Goal: Transaction & Acquisition: Book appointment/travel/reservation

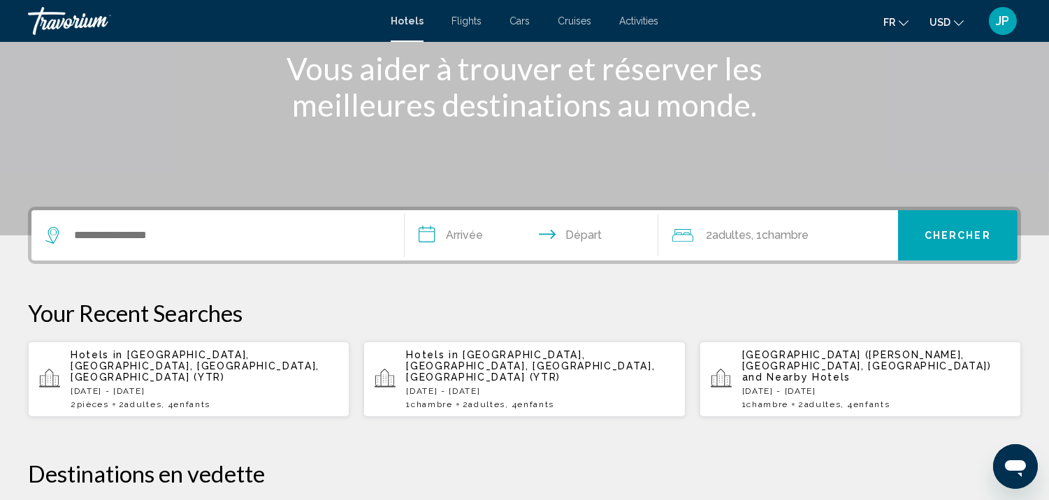
scroll to position [190, 0]
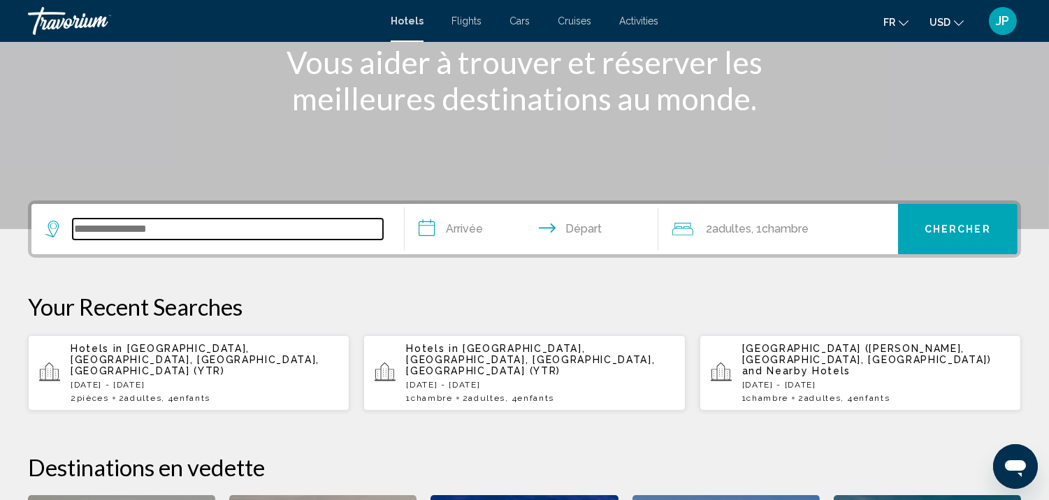
click at [222, 224] on input "Search widget" at bounding box center [228, 229] width 310 height 21
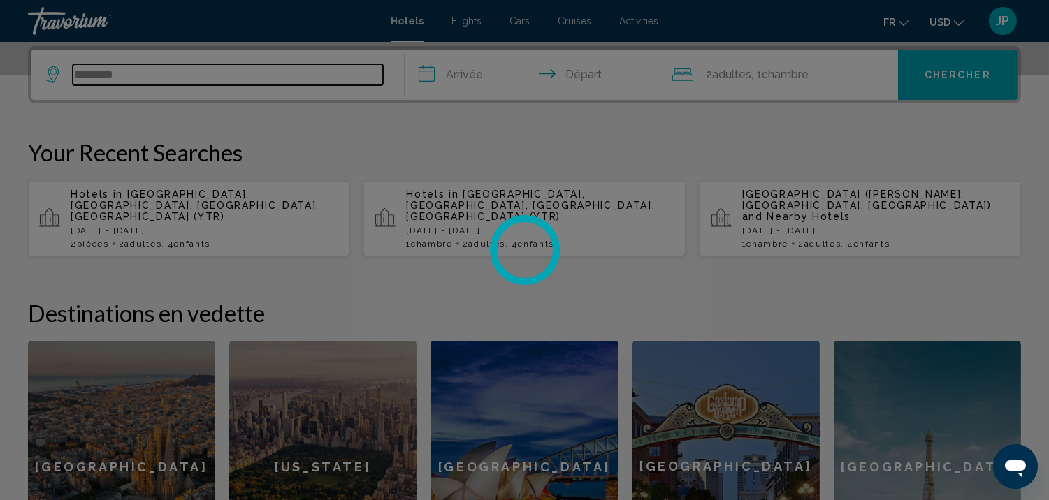
type input "*********"
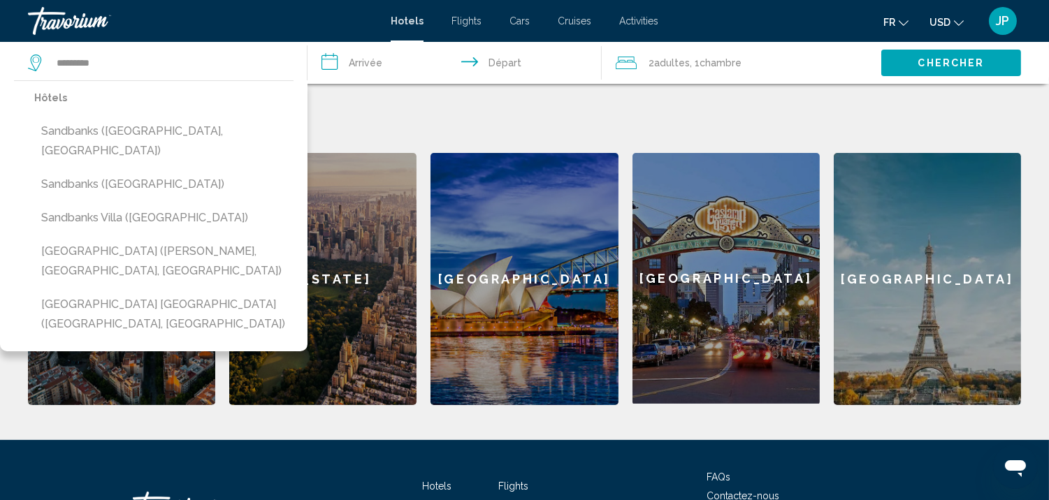
scroll to position [549, 0]
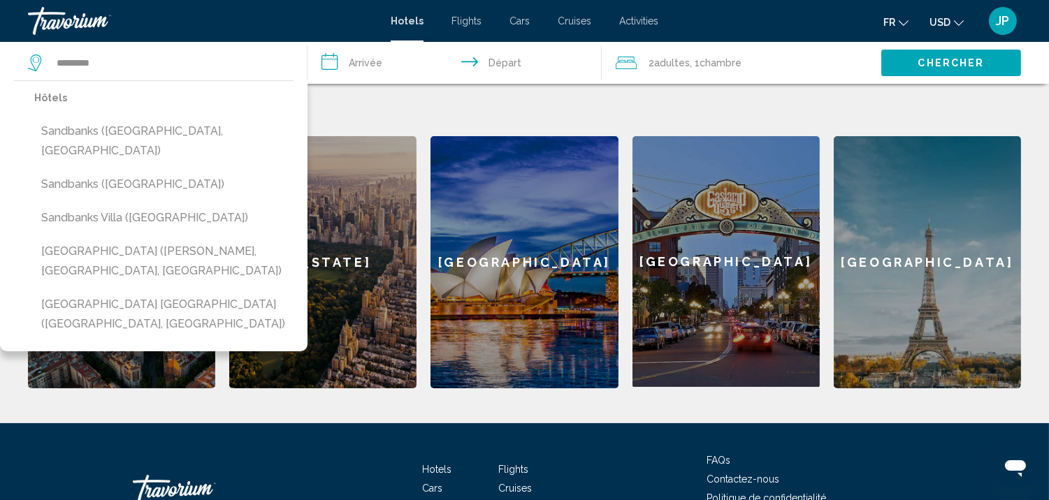
click at [417, 57] on input "**********" at bounding box center [456, 65] width 299 height 46
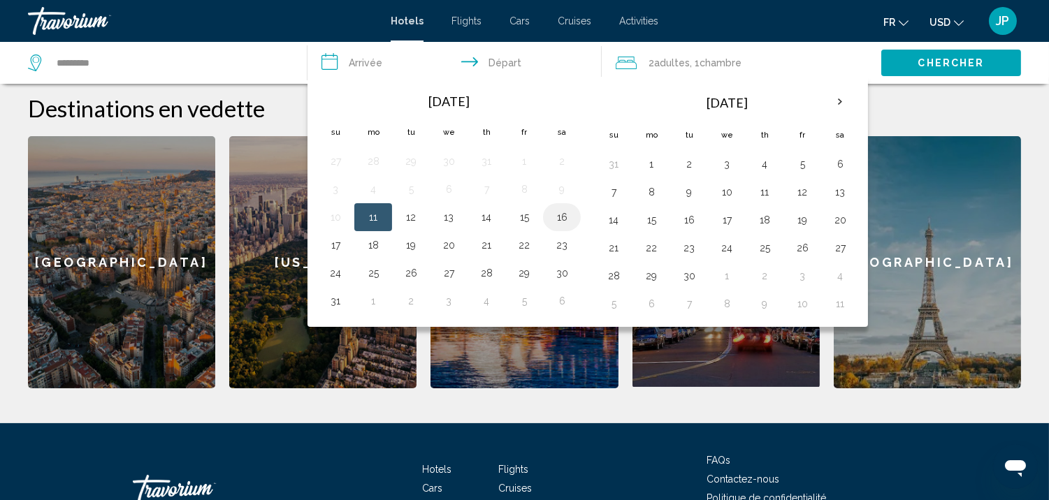
click at [558, 222] on button "16" at bounding box center [562, 218] width 22 height 20
click at [335, 243] on button "17" at bounding box center [335, 245] width 22 height 20
type input "**********"
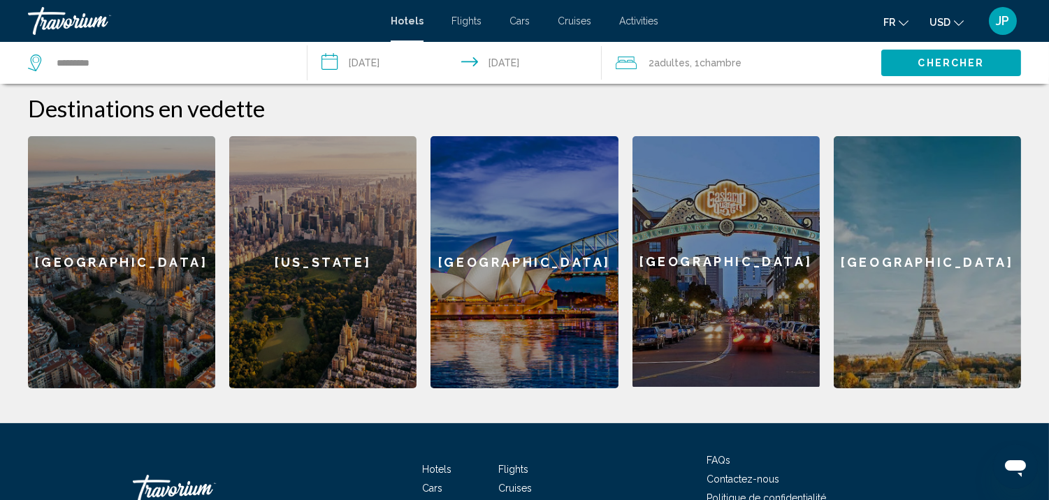
click at [795, 61] on div "2 Adulte Adultes , 1 Chambre pièces" at bounding box center [749, 63] width 266 height 20
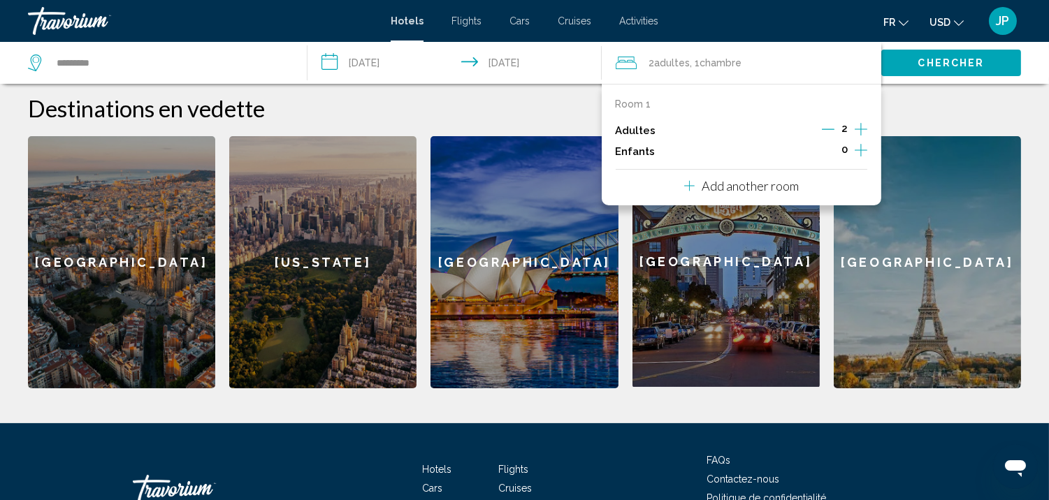
click at [864, 145] on icon "Increment children" at bounding box center [861, 150] width 13 height 17
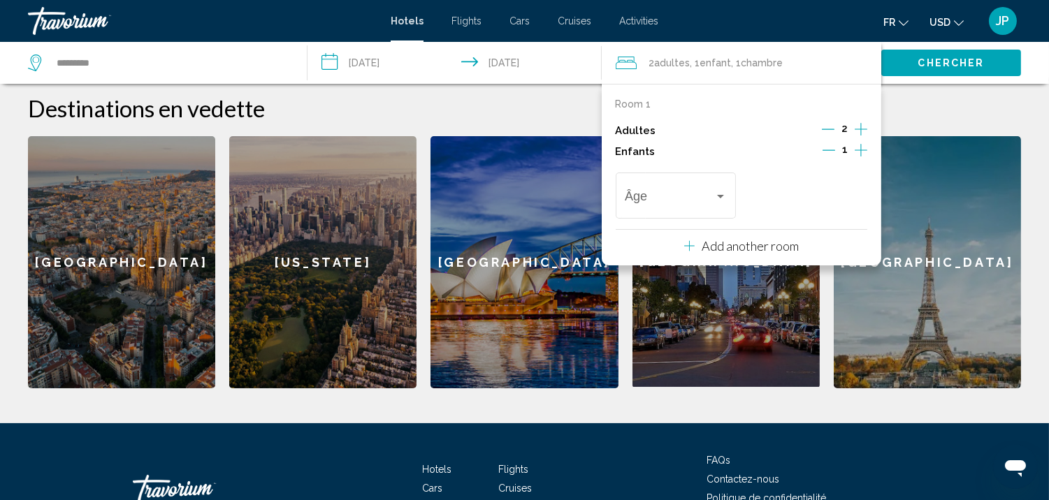
click at [864, 145] on icon "Increment children" at bounding box center [861, 150] width 13 height 17
click at [746, 249] on p "Add another room" at bounding box center [750, 245] width 97 height 15
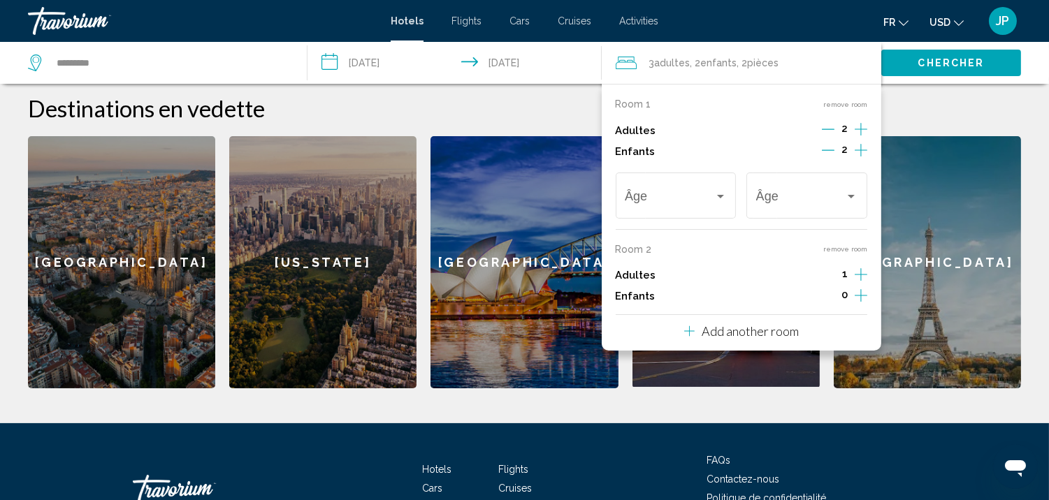
click at [857, 150] on icon "Increment children" at bounding box center [861, 150] width 13 height 17
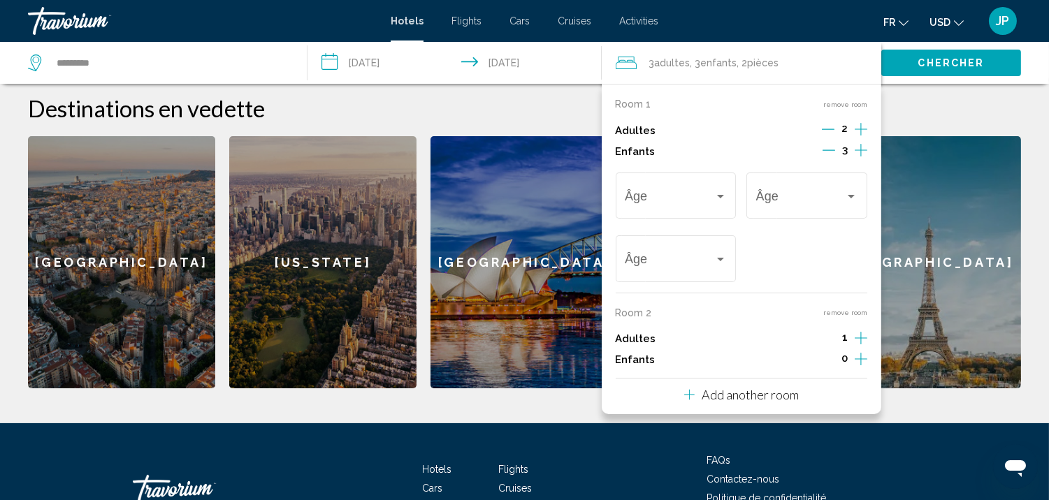
click at [857, 150] on icon "Increment children" at bounding box center [861, 150] width 13 height 17
click at [830, 126] on icon "Decrement adults" at bounding box center [828, 129] width 13 height 13
click at [832, 145] on icon "Decrement children" at bounding box center [827, 150] width 13 height 13
click at [716, 191] on div "Travelers: 2 adults, 3 children" at bounding box center [720, 196] width 13 height 11
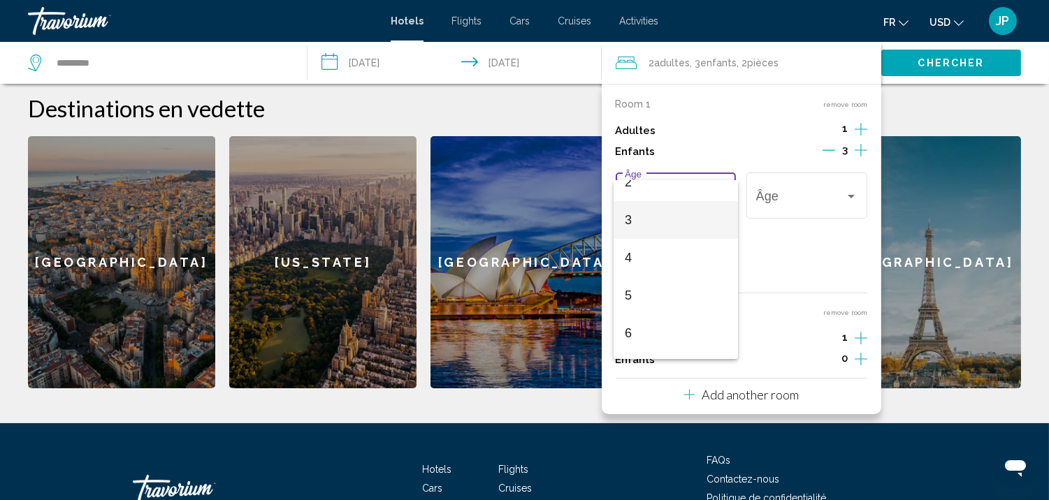
scroll to position [93, 0]
click at [662, 315] on span "6" at bounding box center [676, 333] width 102 height 38
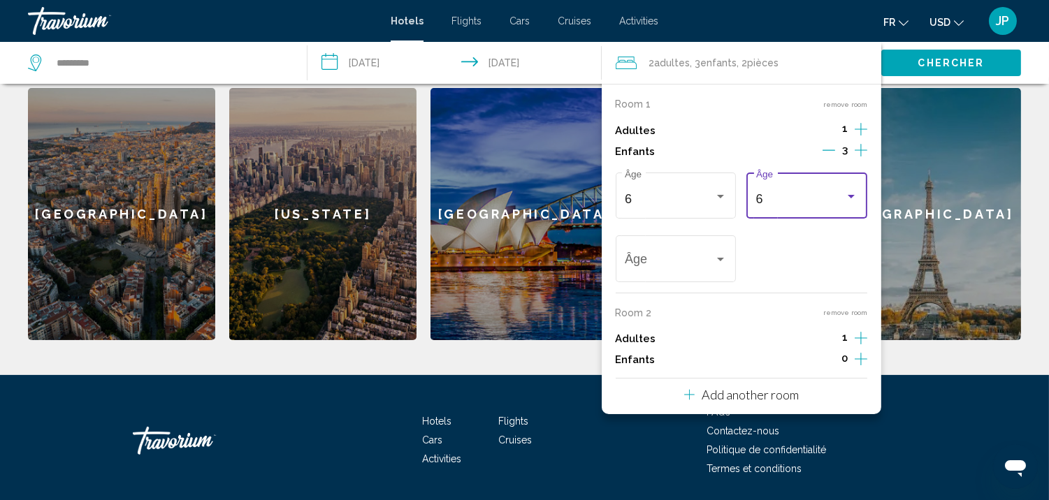
scroll to position [607, 0]
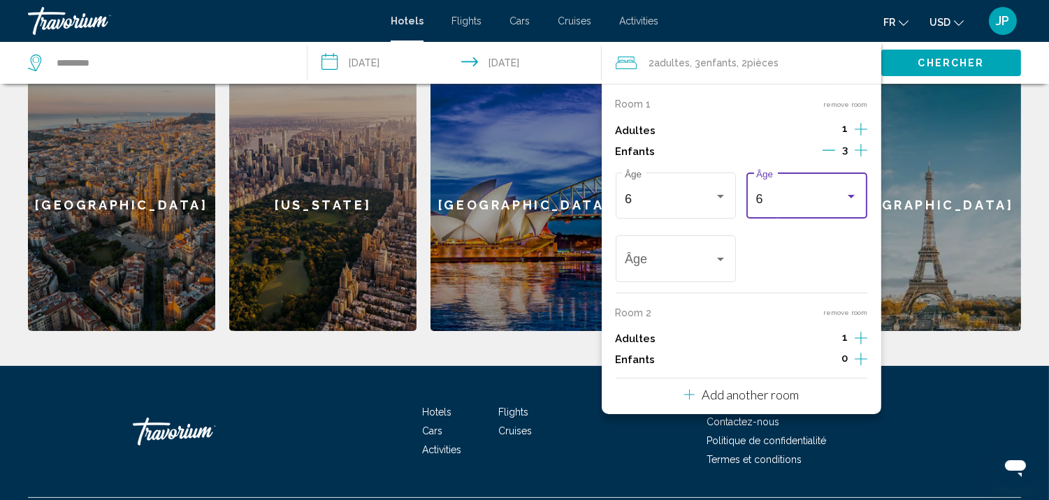
click at [847, 201] on div "Travelers: 2 adults, 3 children" at bounding box center [851, 196] width 13 height 11
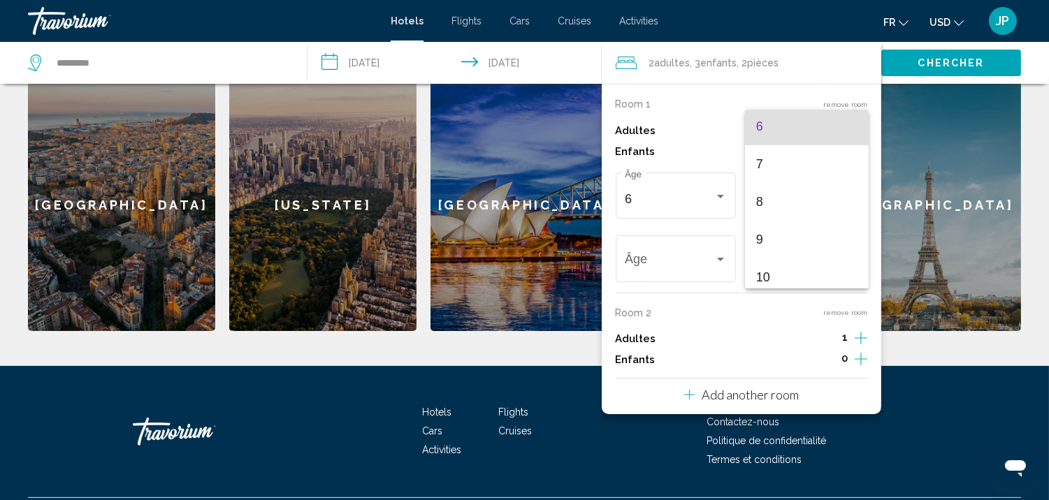
scroll to position [235, 0]
click at [783, 266] on span "10" at bounding box center [807, 271] width 102 height 38
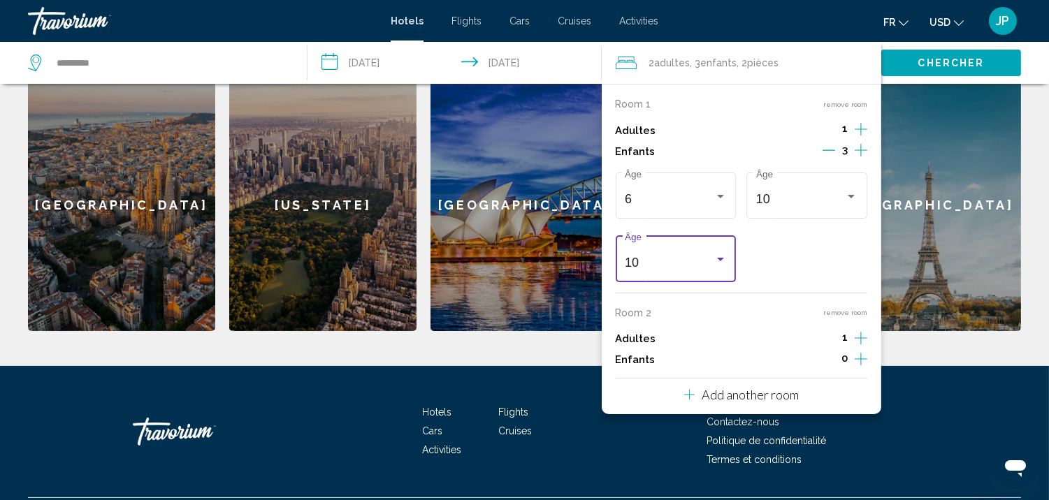
scroll to position [235, 0]
click at [721, 252] on div "10 Âge" at bounding box center [676, 258] width 102 height 50
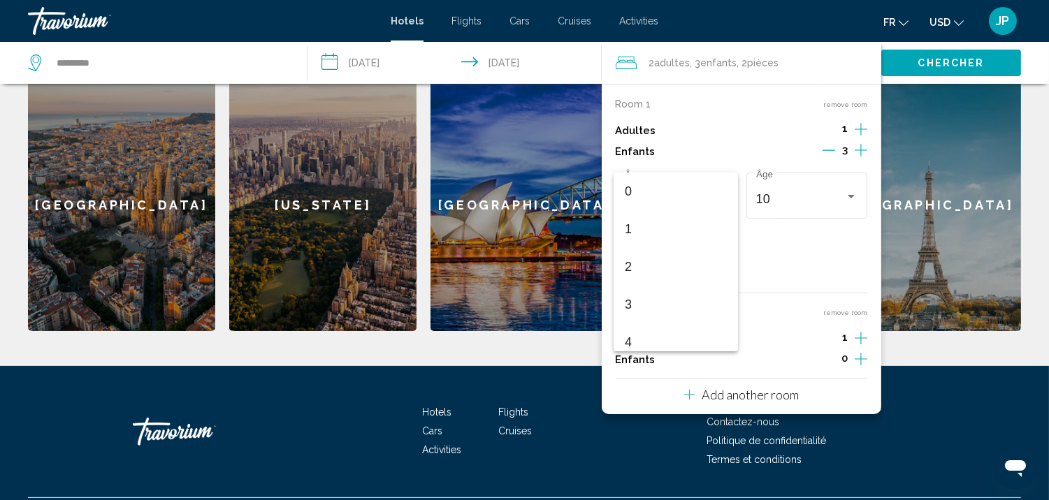
scroll to position [306, 0]
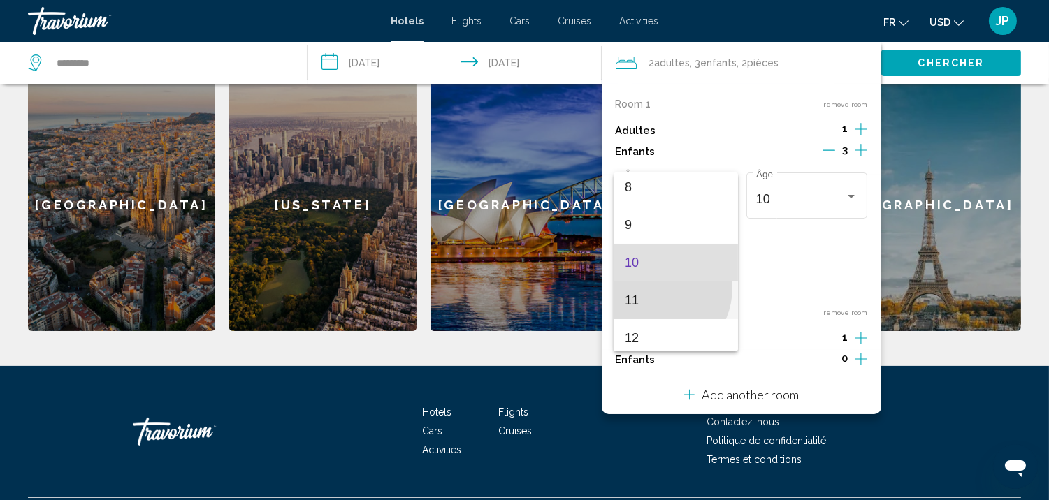
click at [652, 287] on span "11" at bounding box center [676, 301] width 102 height 38
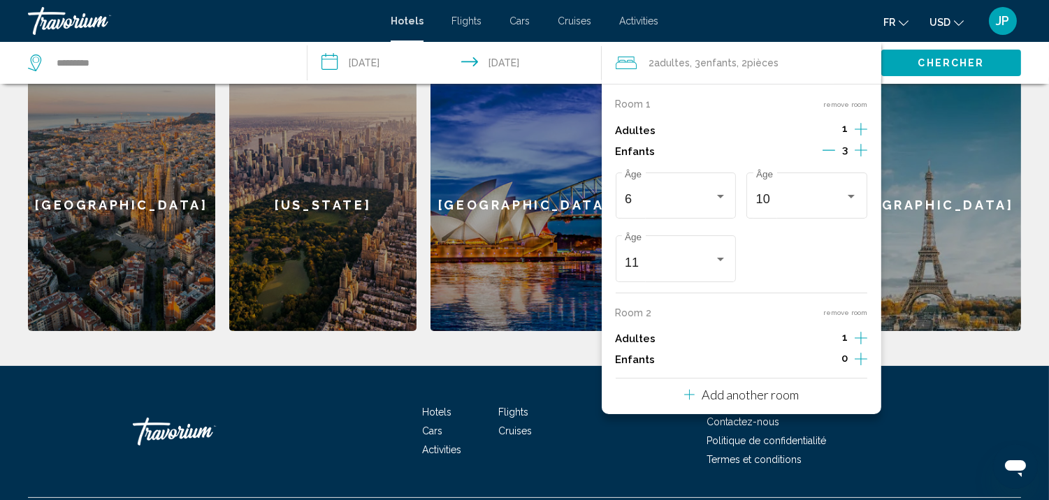
click at [860, 361] on icon "Increment children" at bounding box center [861, 359] width 13 height 17
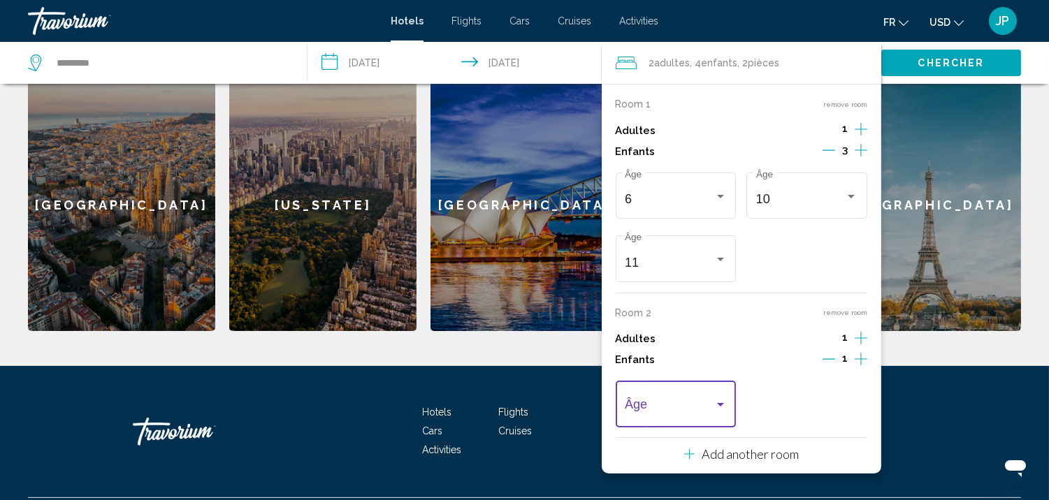
click at [702, 403] on span "Travelers: 2 adults, 4 children" at bounding box center [669, 408] width 89 height 14
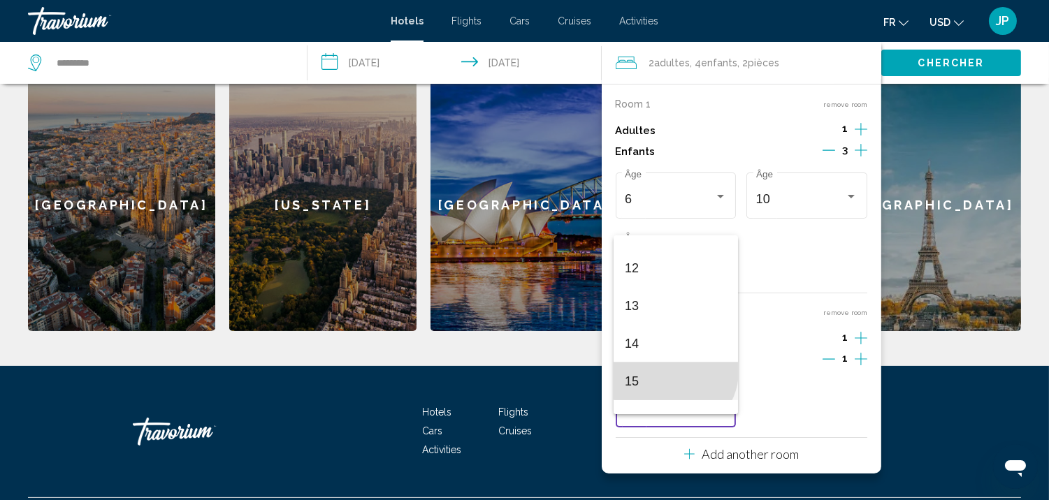
click at [673, 372] on span "15" at bounding box center [676, 382] width 102 height 38
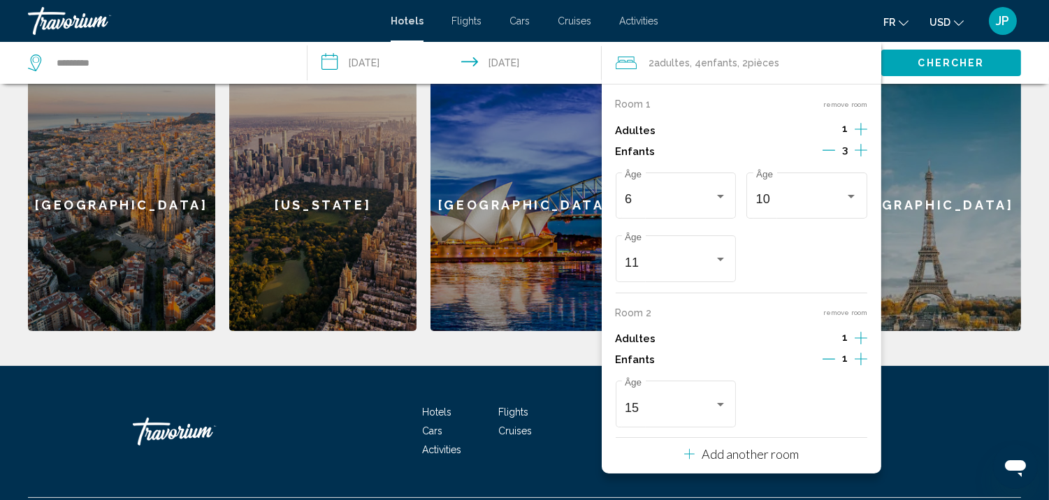
scroll to position [632, 0]
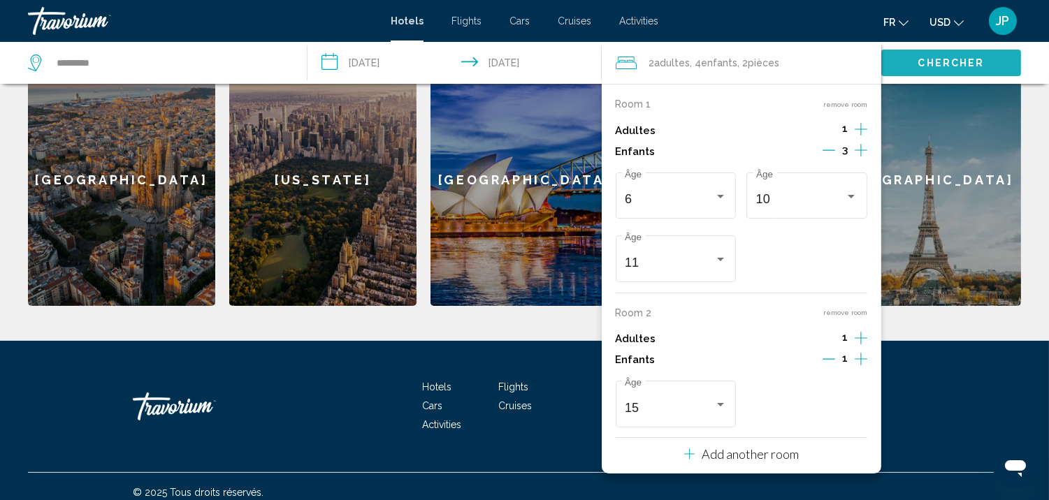
click at [958, 61] on span "Chercher" at bounding box center [951, 63] width 66 height 11
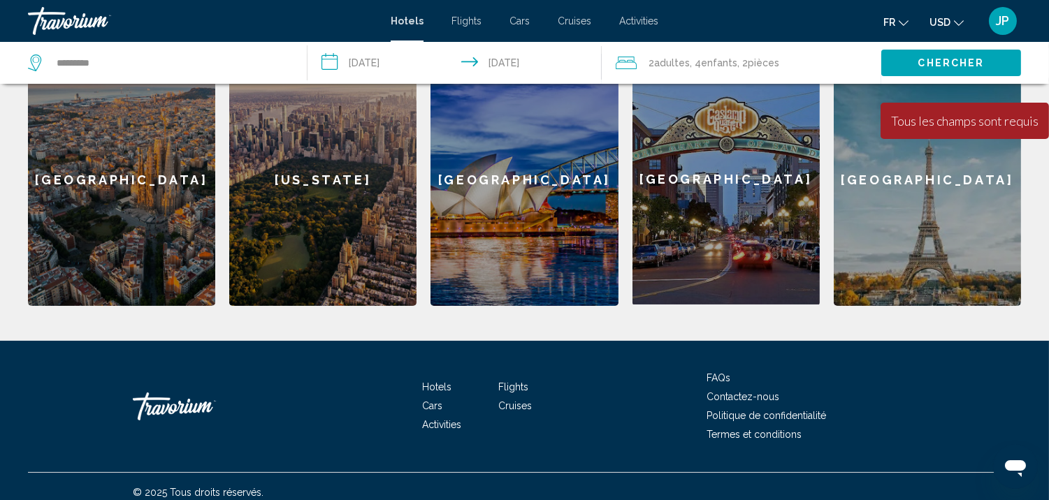
click at [958, 61] on span "Chercher" at bounding box center [951, 63] width 66 height 11
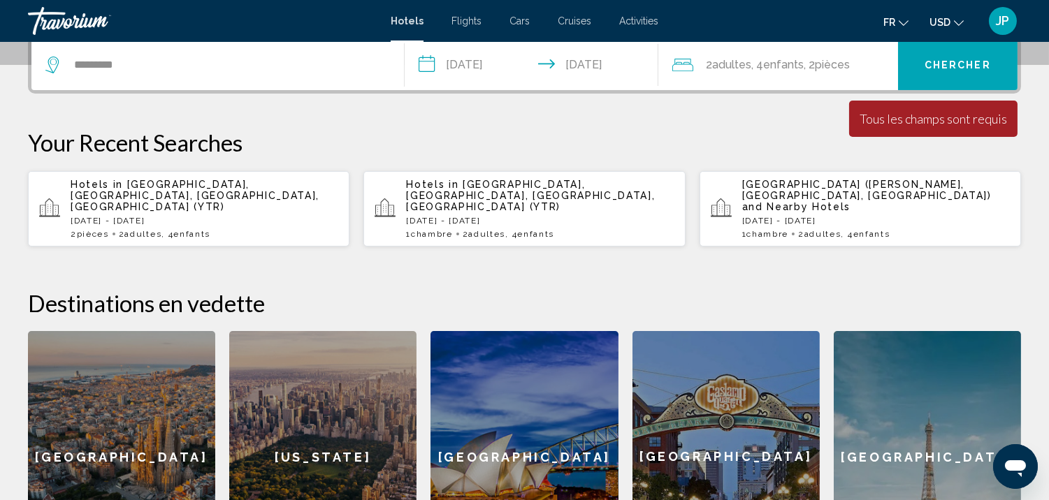
scroll to position [354, 0]
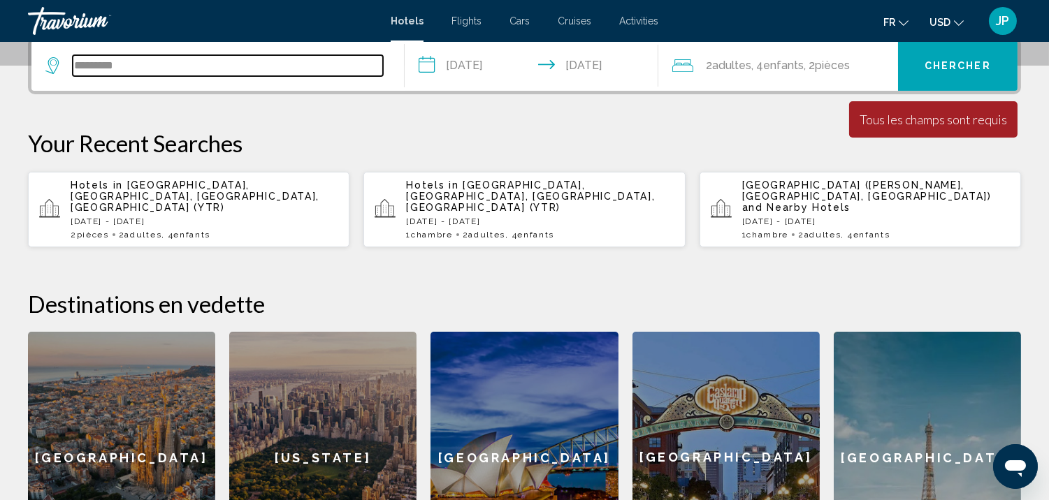
click at [278, 58] on input "*********" at bounding box center [228, 65] width 310 height 21
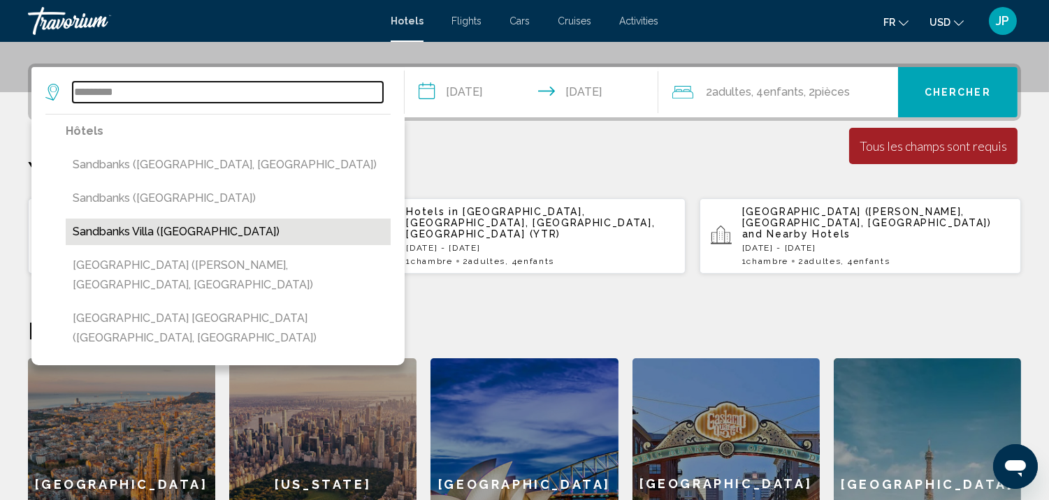
scroll to position [319, 0]
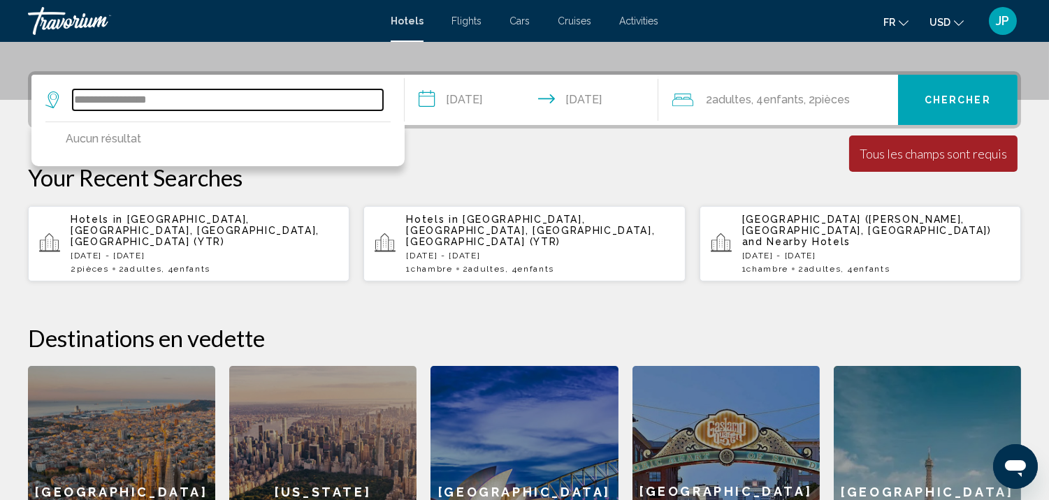
click at [107, 99] on input "**********" at bounding box center [228, 99] width 310 height 21
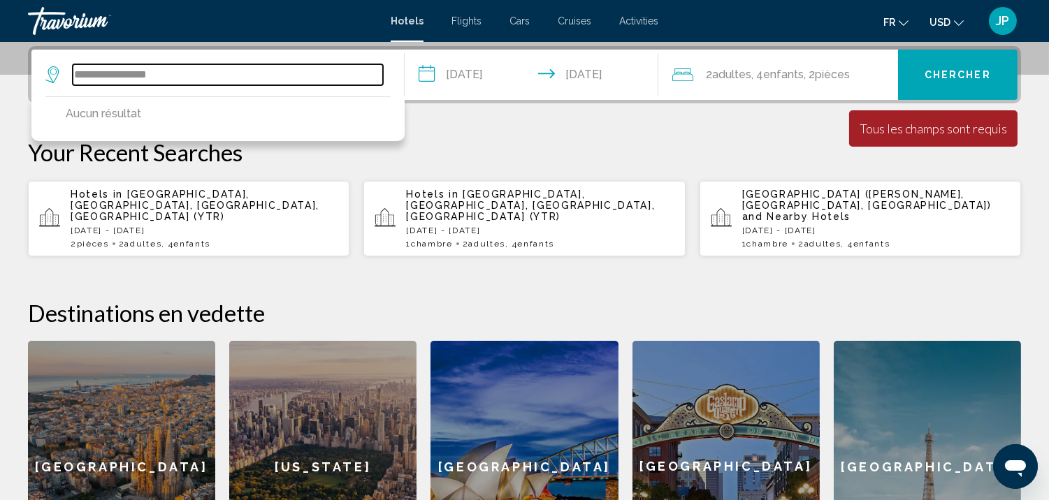
click at [204, 73] on input "**********" at bounding box center [228, 74] width 310 height 21
type input "**********"
